Goal: Information Seeking & Learning: Learn about a topic

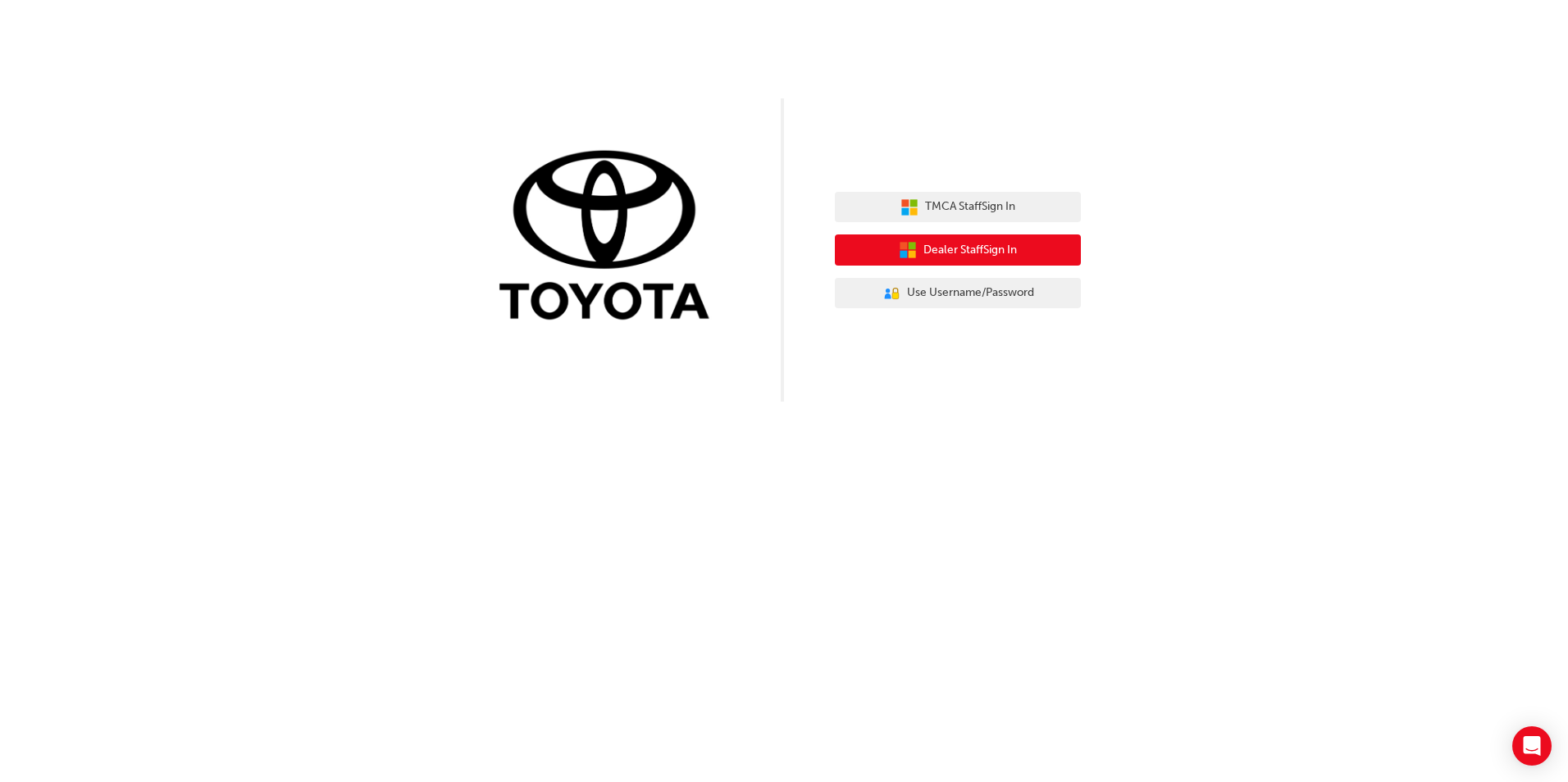
click at [953, 251] on span "Dealer Staff Sign In" at bounding box center [970, 250] width 94 height 19
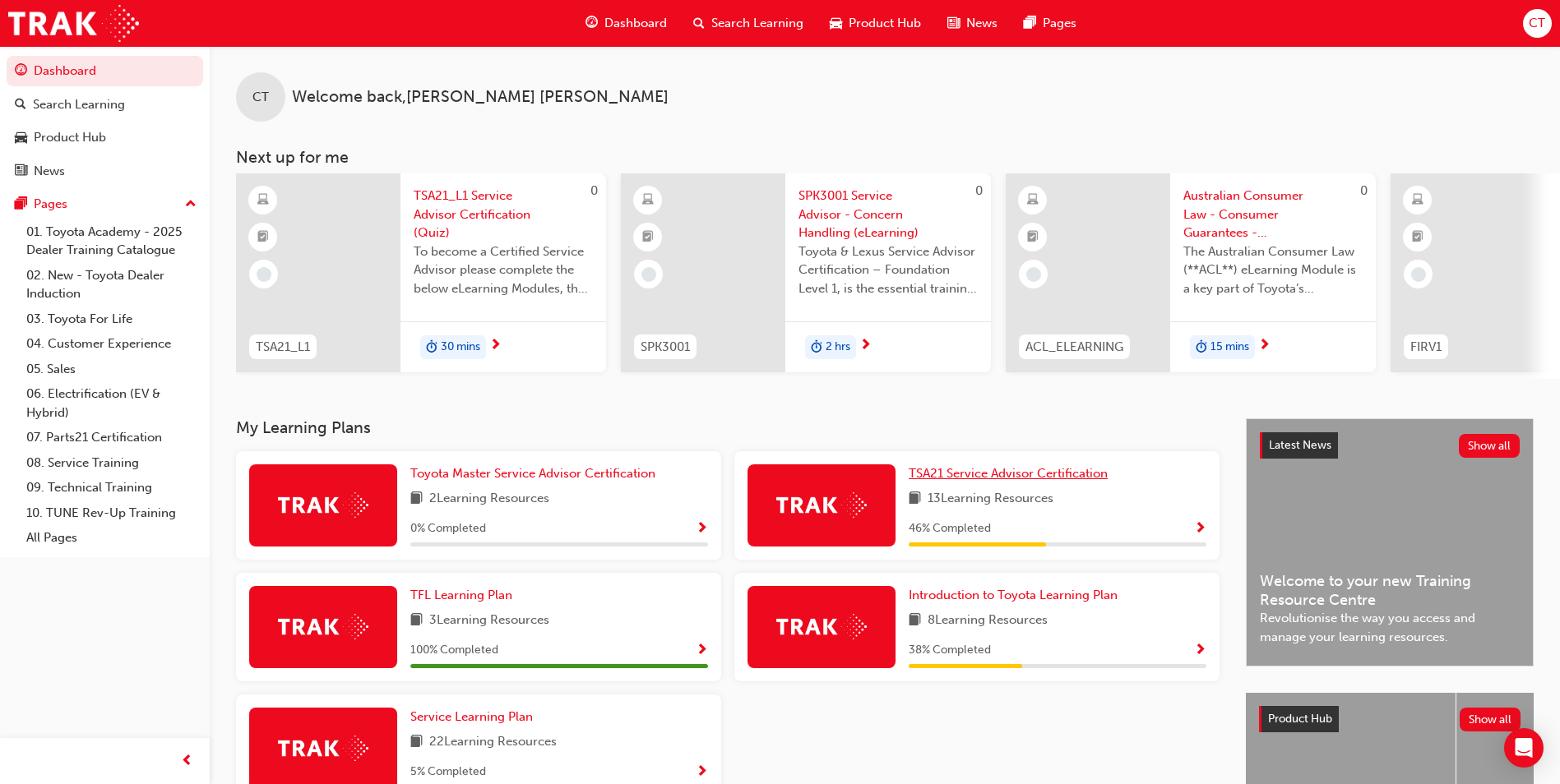
click at [960, 481] on span "TSA21 Service Advisor Certification" at bounding box center [1008, 473] width 199 height 15
